Goal: Task Accomplishment & Management: Manage account settings

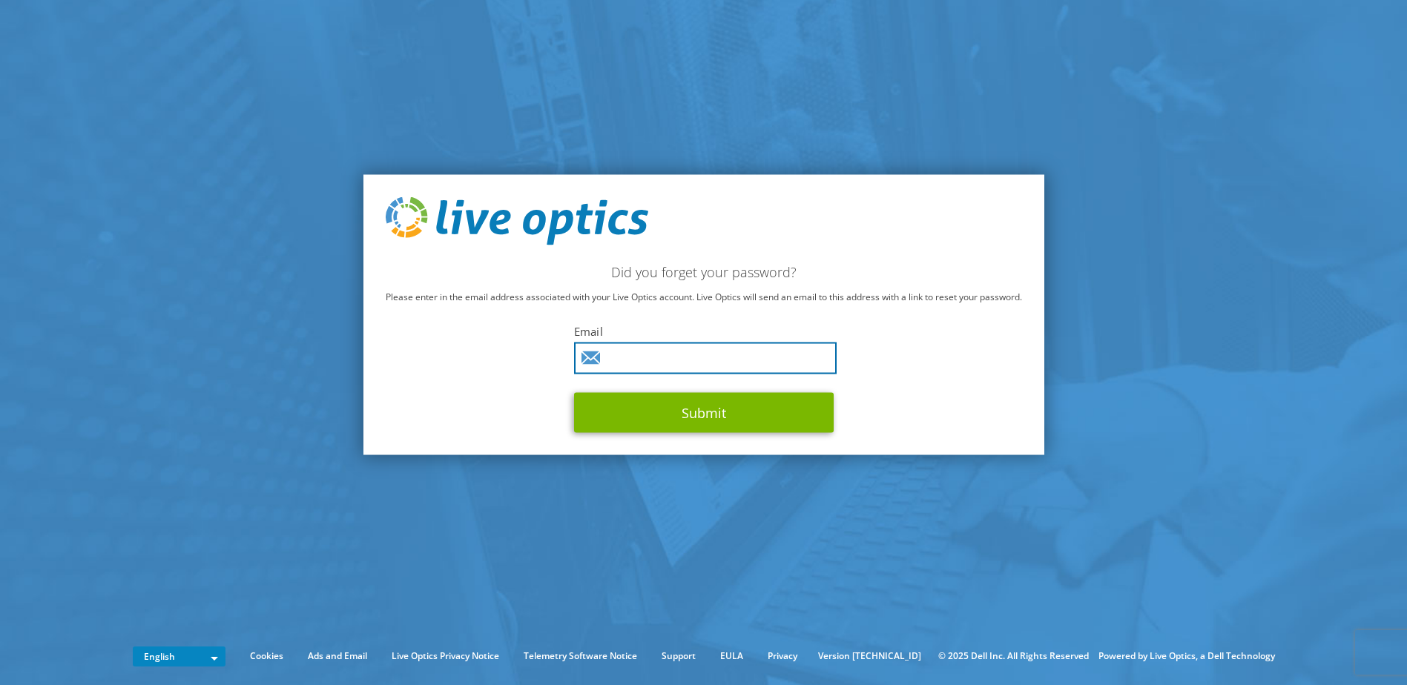
click at [621, 361] on input "text" at bounding box center [705, 359] width 262 height 32
type input "hpadilla@symmetry.com.pe"
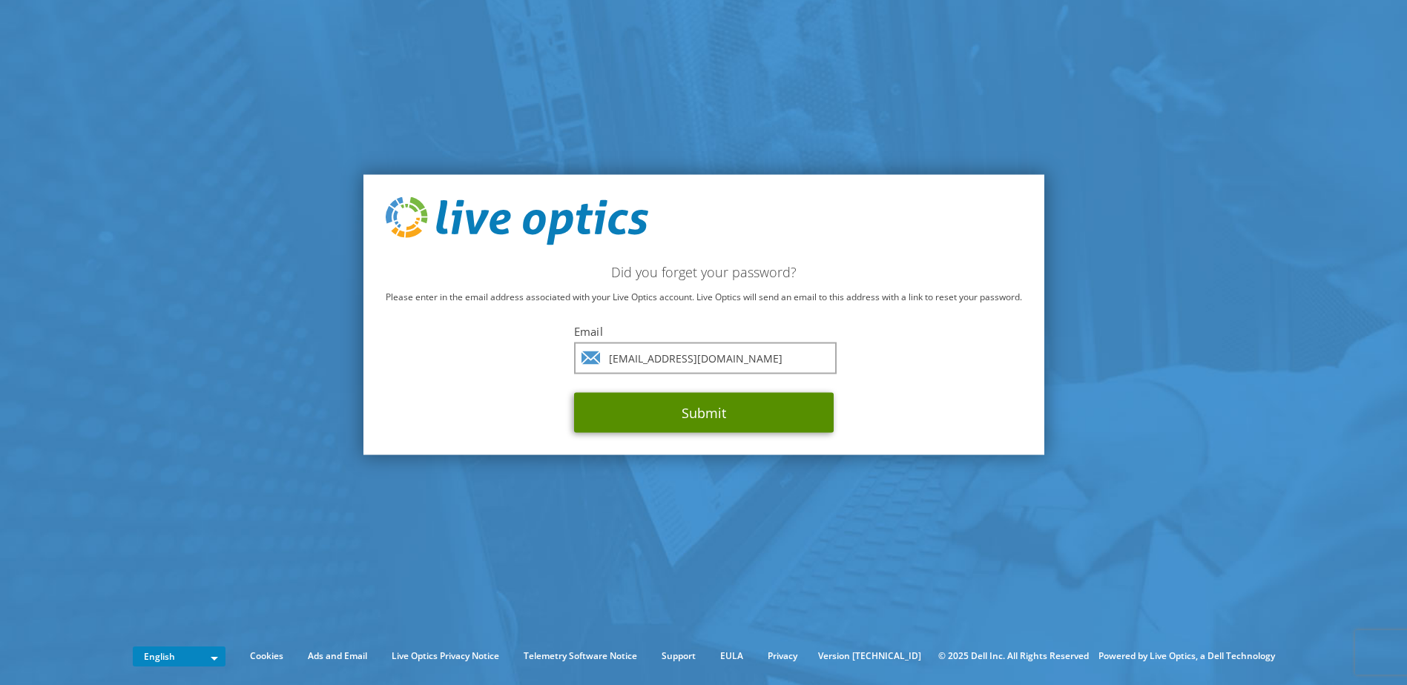
click at [660, 409] on button "Submit" at bounding box center [704, 413] width 260 height 40
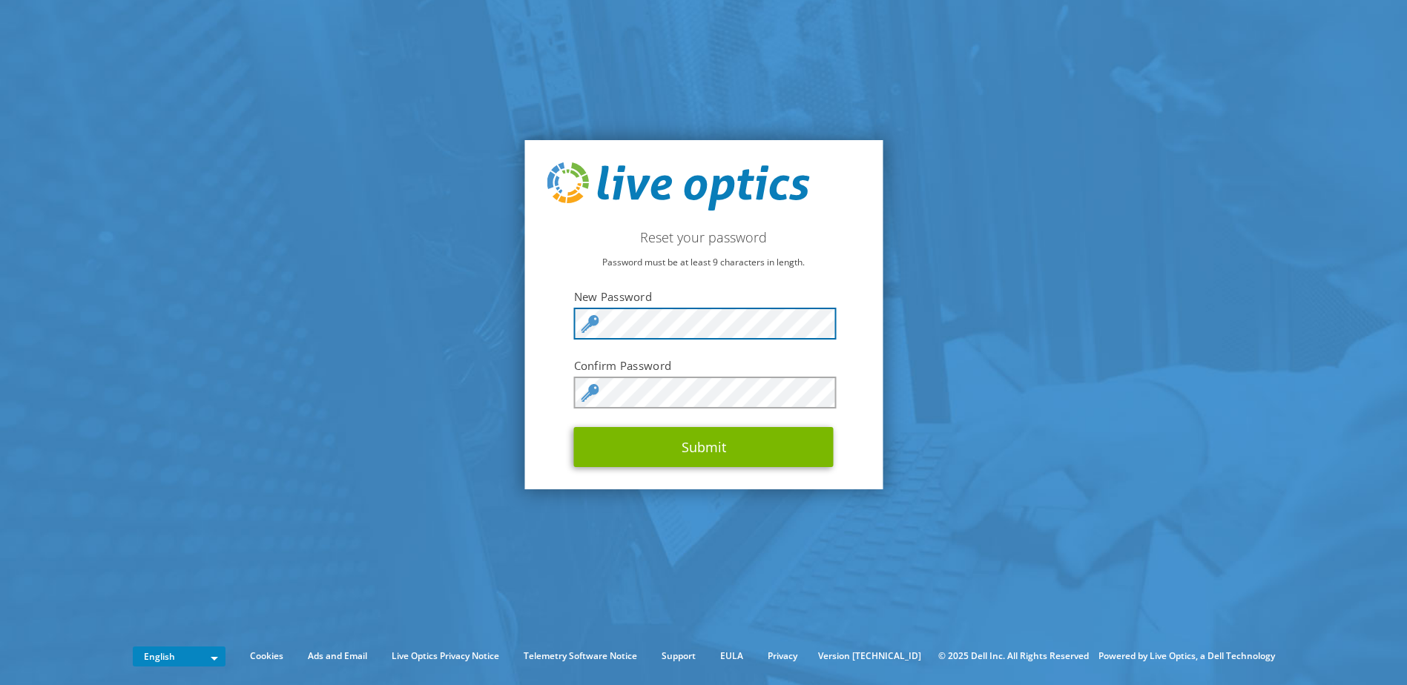
click at [458, 319] on section "Reset your password Password must be at least 9 characters in length. New Passw…" at bounding box center [703, 315] width 1407 height 630
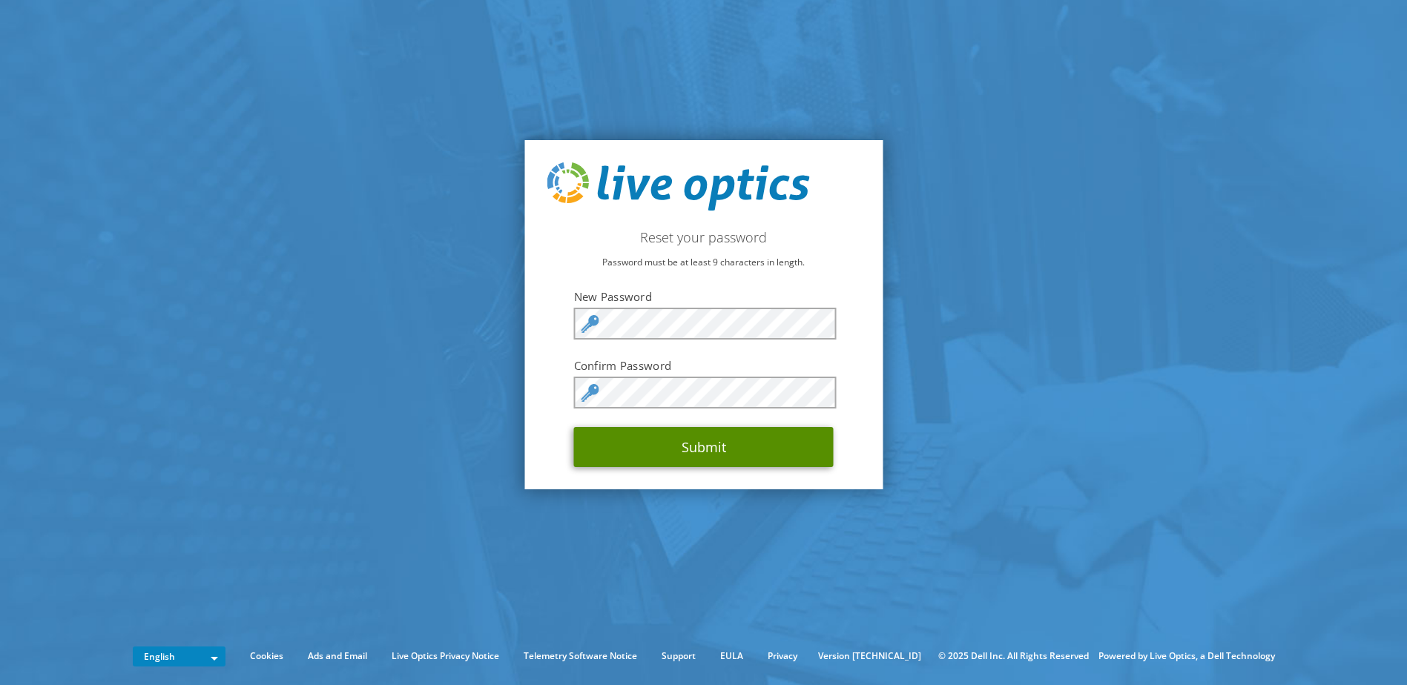
click at [748, 460] on button "Submit" at bounding box center [704, 447] width 260 height 40
